Goal: Information Seeking & Learning: Find specific fact

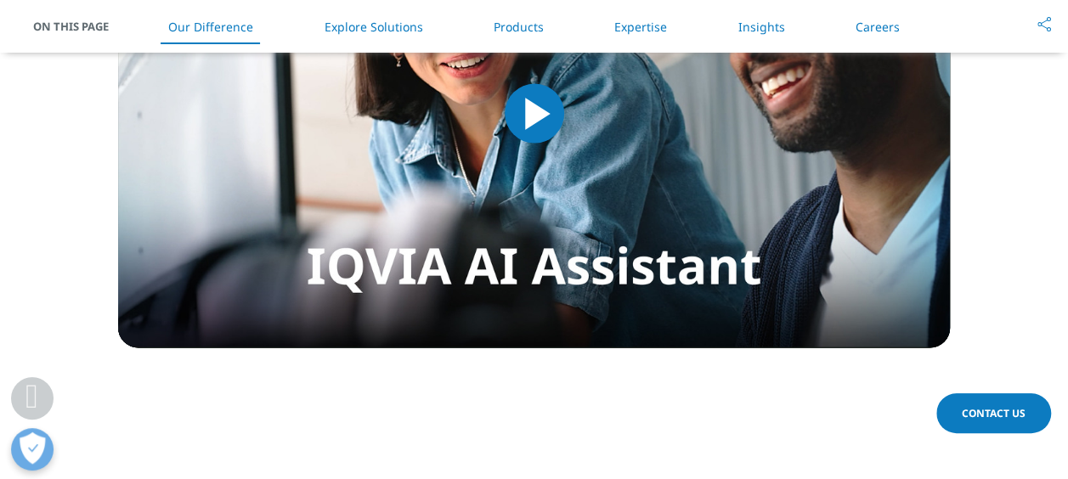
scroll to position [1784, 0]
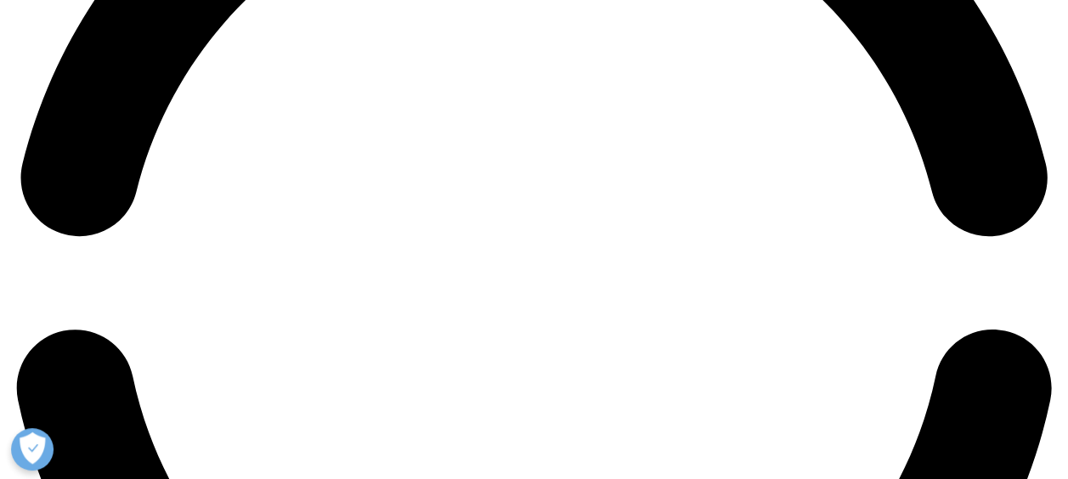
scroll to position [2379, 0]
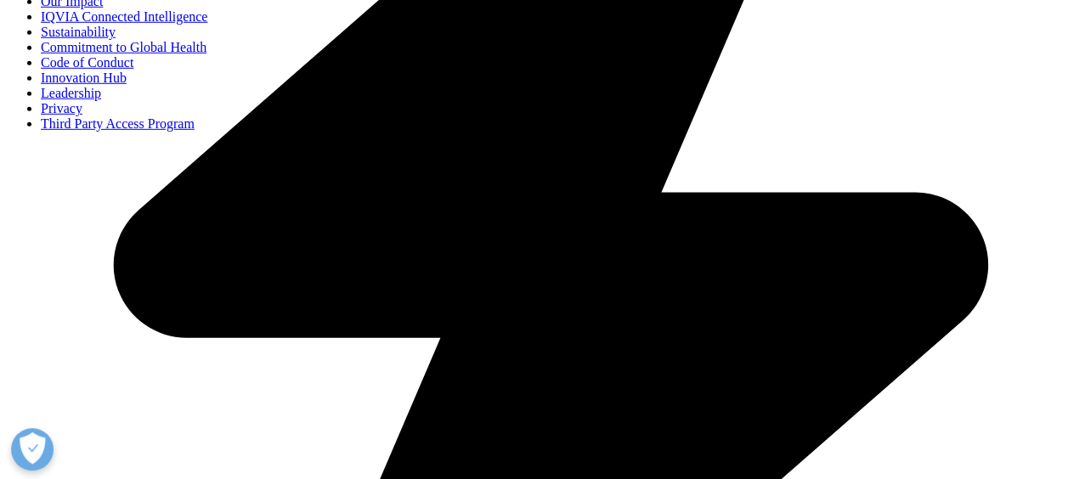
scroll to position [2549, 0]
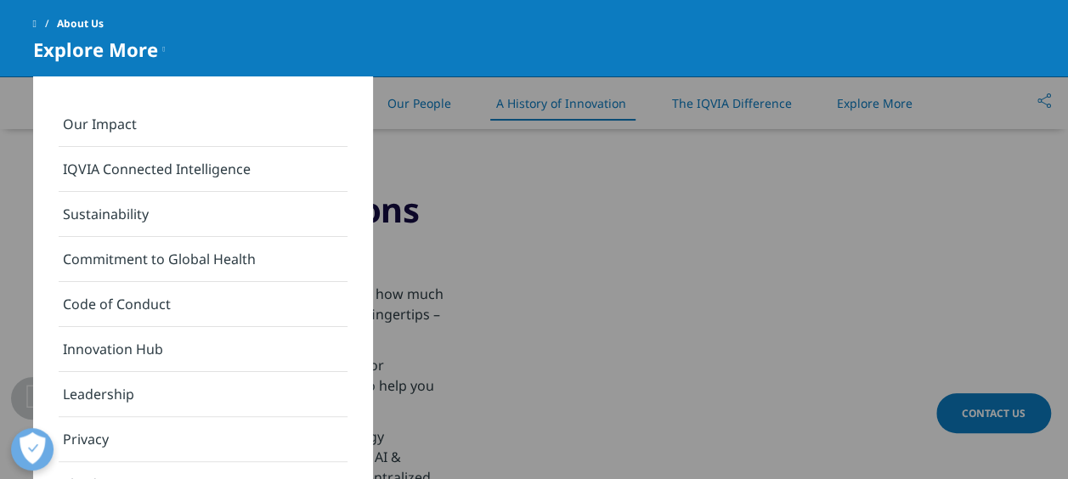
click at [172, 387] on link "Leadership" at bounding box center [203, 394] width 289 height 45
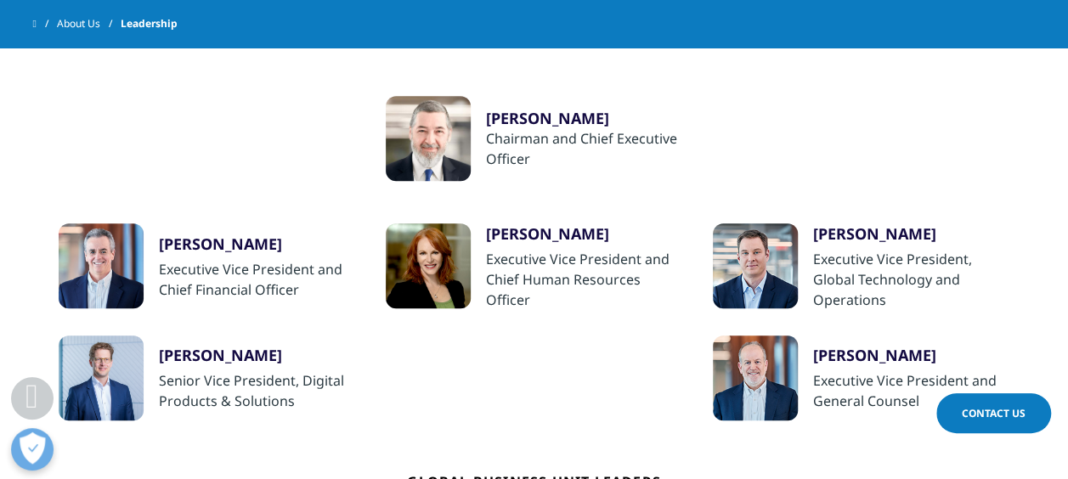
scroll to position [340, 0]
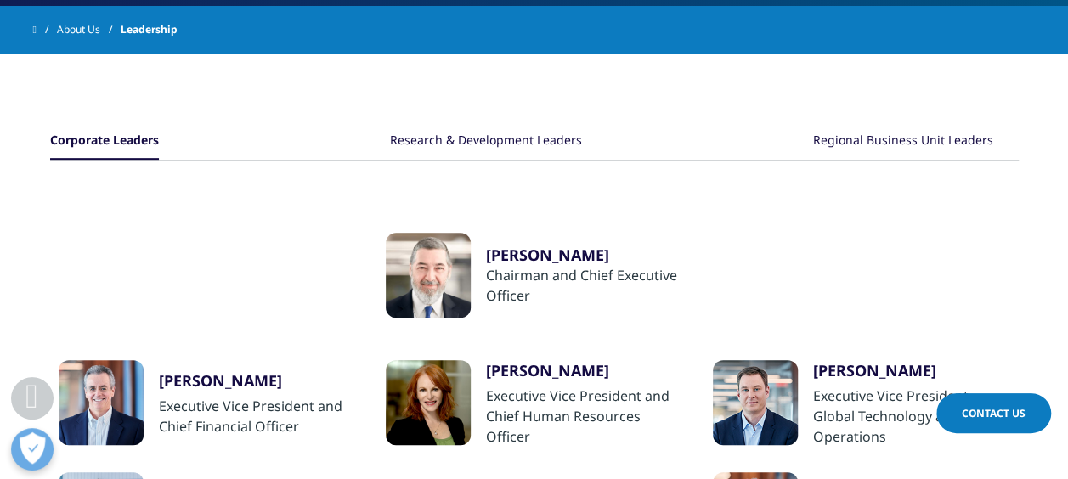
click at [443, 386] on div at bounding box center [428, 402] width 85 height 85
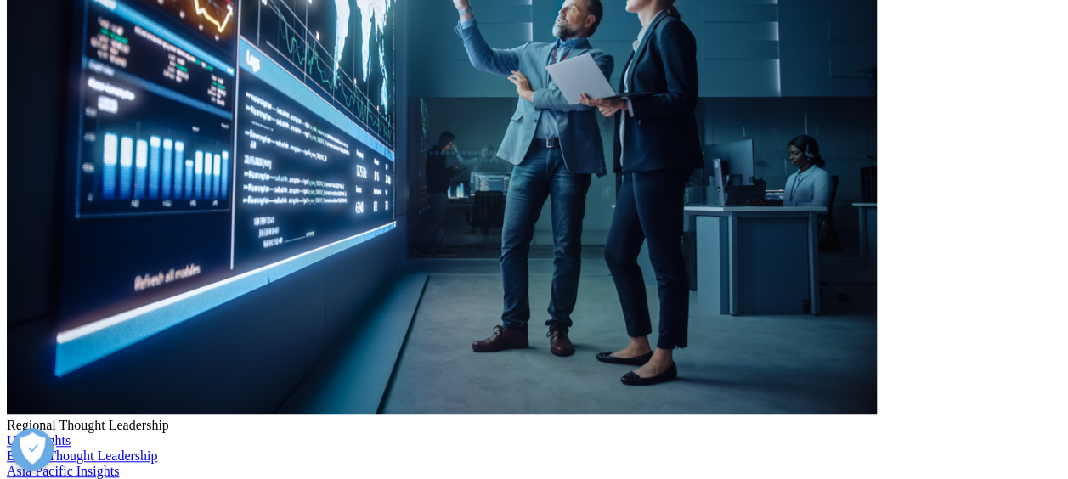
scroll to position [425, 0]
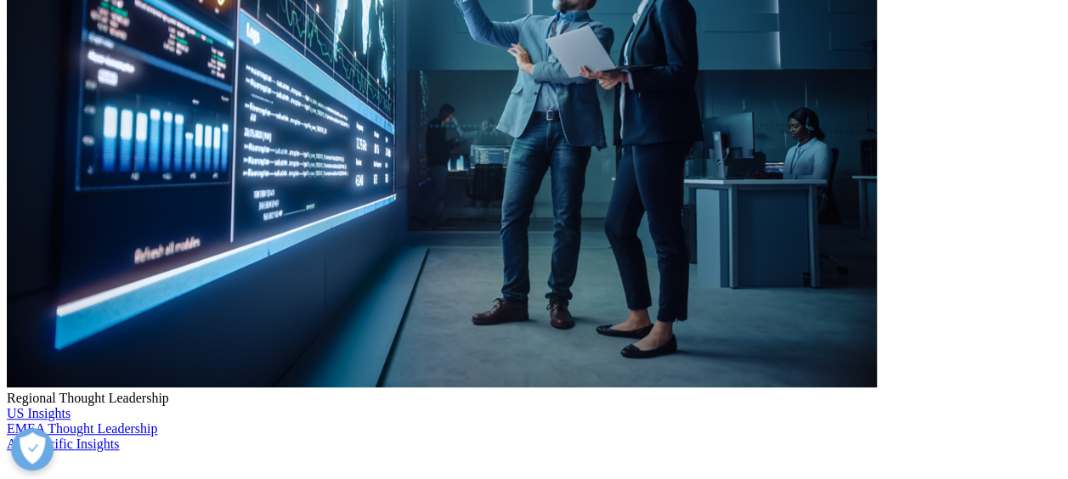
drag, startPoint x: 337, startPoint y: 143, endPoint x: 843, endPoint y: 163, distance: 506.0
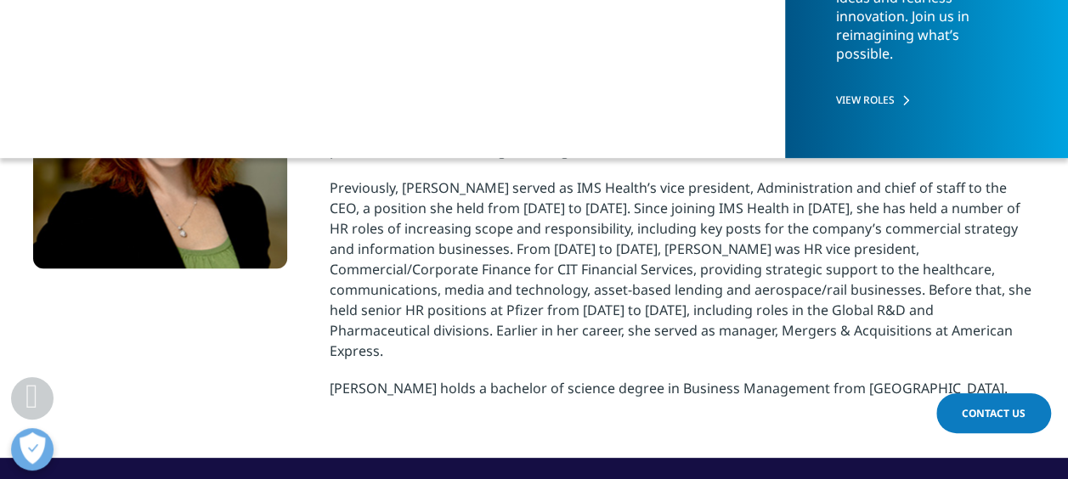
click at [843, 163] on p "Trudy Stein is executive vice president and chief human resources officer for I…" at bounding box center [683, 138] width 706 height 78
click at [557, 244] on p "Previously, Trudy served as IMS Health’s vice president, Administration and chi…" at bounding box center [683, 278] width 706 height 201
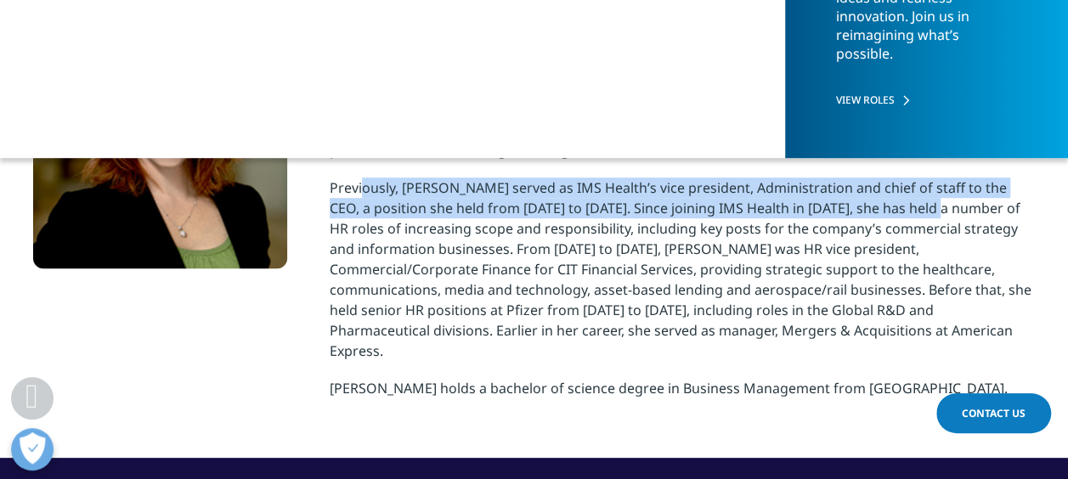
drag, startPoint x: 360, startPoint y: 190, endPoint x: 913, endPoint y: 199, distance: 553.2
click at [913, 199] on p "Previously, Trudy served as IMS Health’s vice president, Administration and chi…" at bounding box center [683, 278] width 706 height 201
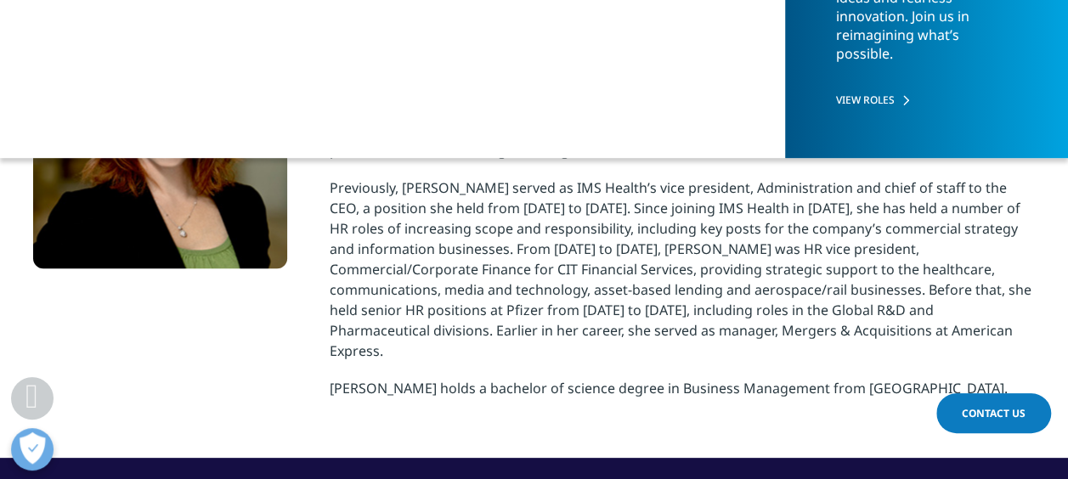
click at [622, 265] on p "Previously, Trudy served as IMS Health’s vice president, Administration and chi…" at bounding box center [683, 278] width 706 height 201
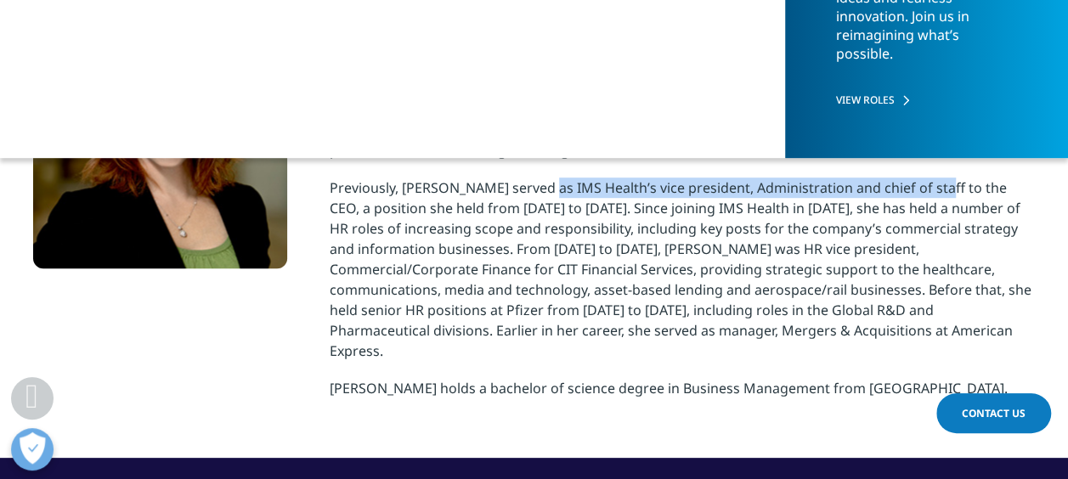
drag, startPoint x: 546, startPoint y: 184, endPoint x: 919, endPoint y: 184, distance: 373.9
click at [919, 184] on p "Previously, Trudy served as IMS Health’s vice president, Administration and chi…" at bounding box center [683, 278] width 706 height 201
click at [683, 267] on p "Previously, Trudy served as IMS Health’s vice president, Administration and chi…" at bounding box center [683, 278] width 706 height 201
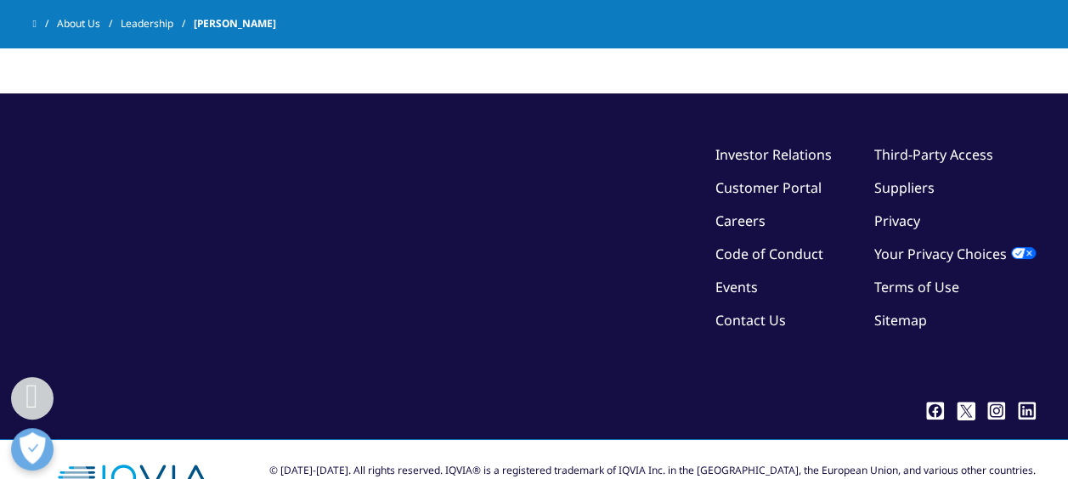
scroll to position [818, 0]
